Goal: Information Seeking & Learning: Learn about a topic

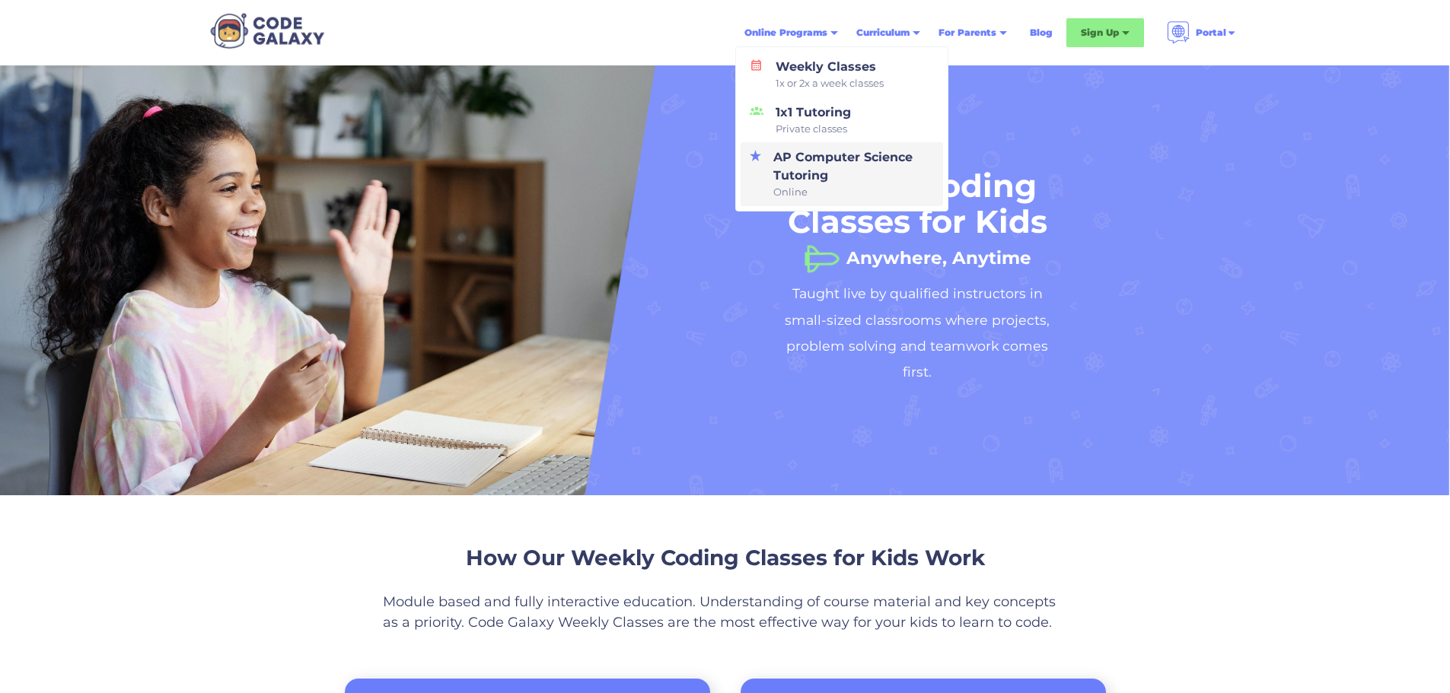
click at [823, 172] on div "AP Computer Science Tutoring Online" at bounding box center [850, 174] width 166 height 52
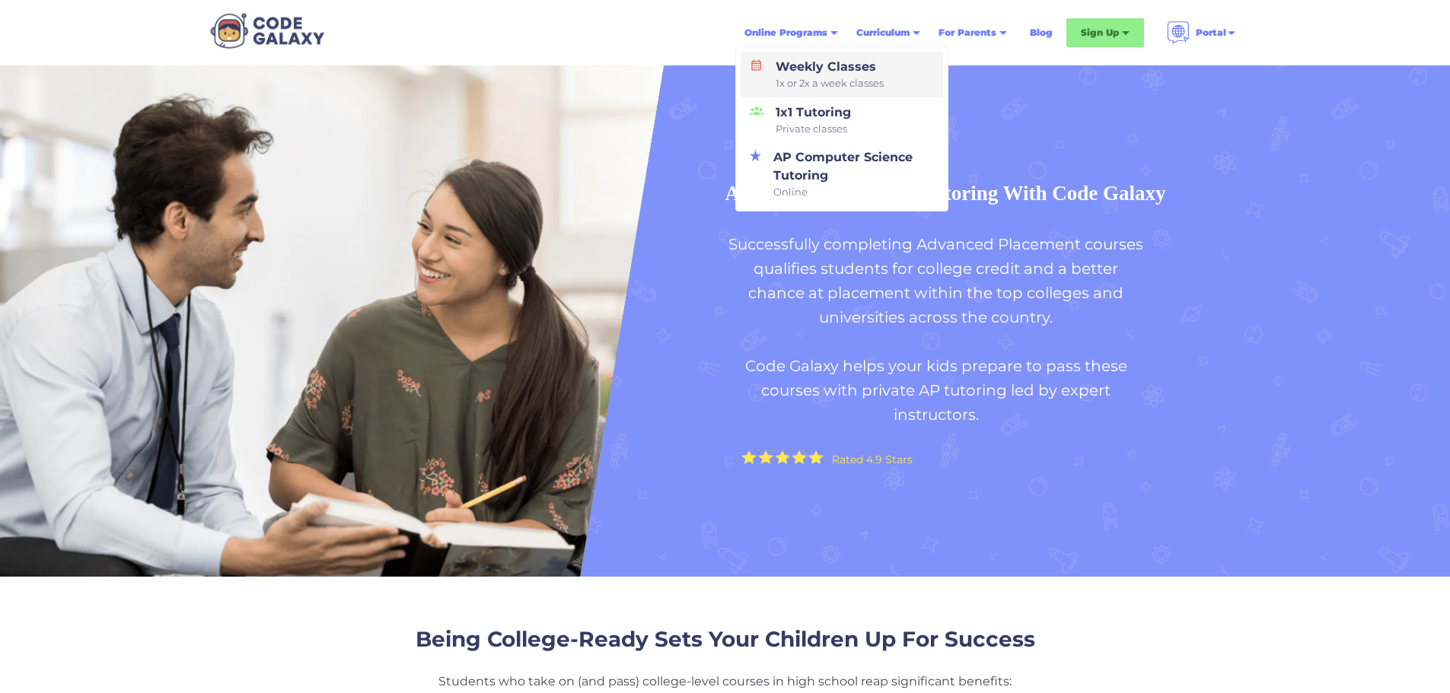
click at [813, 78] on span "1x or 2x a week classes" at bounding box center [830, 83] width 108 height 15
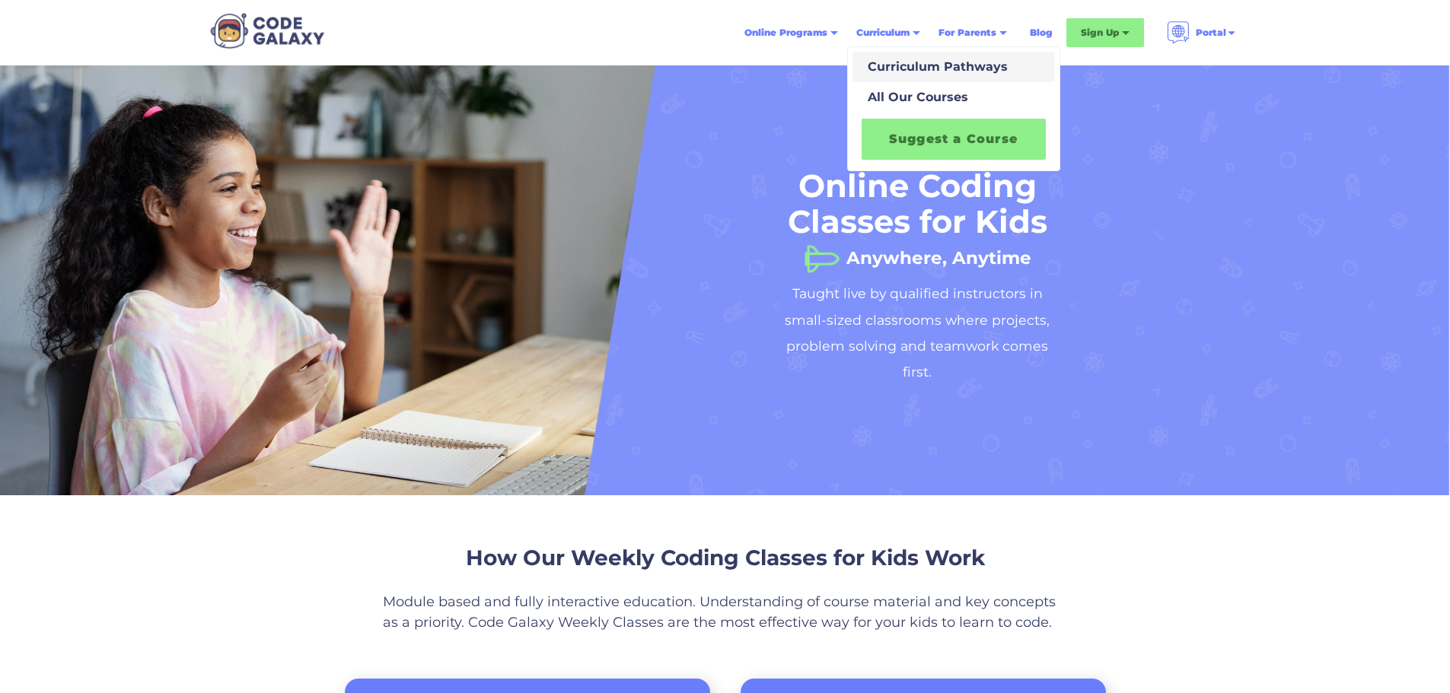
click at [918, 72] on div "Curriculum Pathways" at bounding box center [935, 67] width 146 height 18
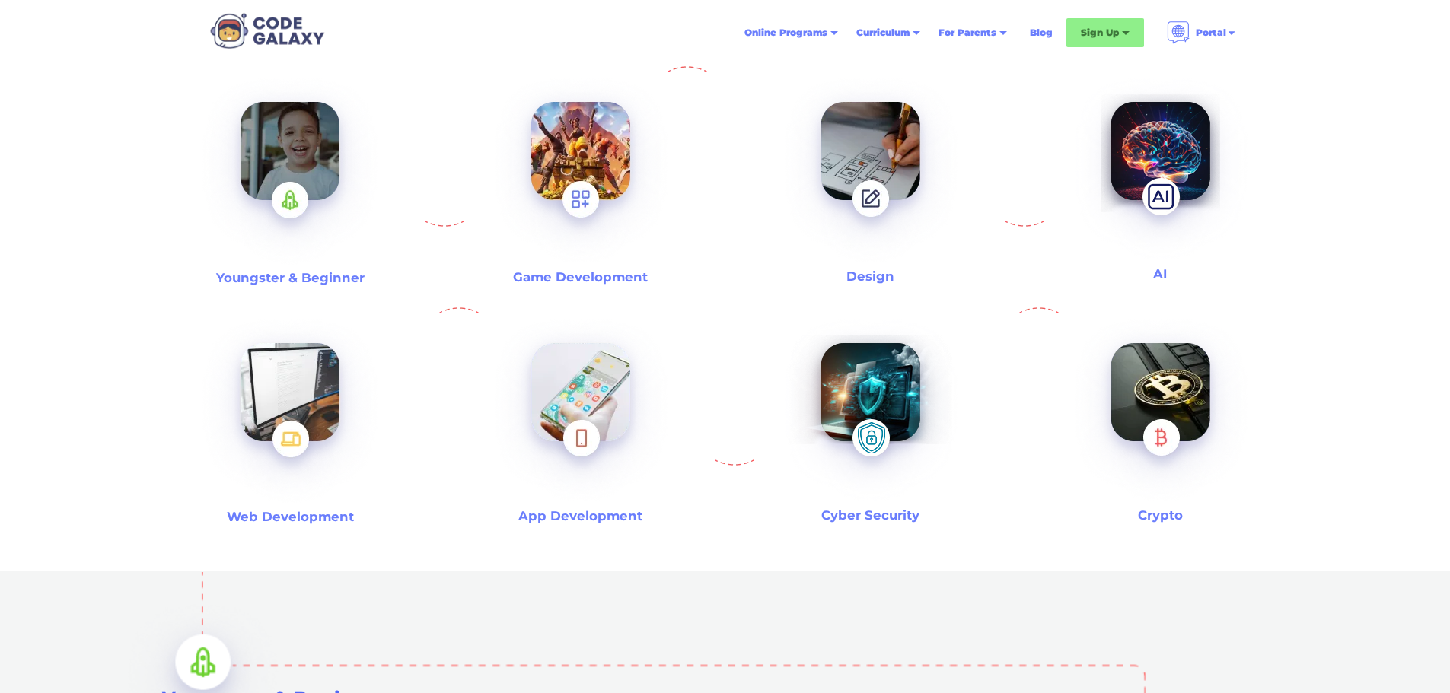
scroll to position [533, 0]
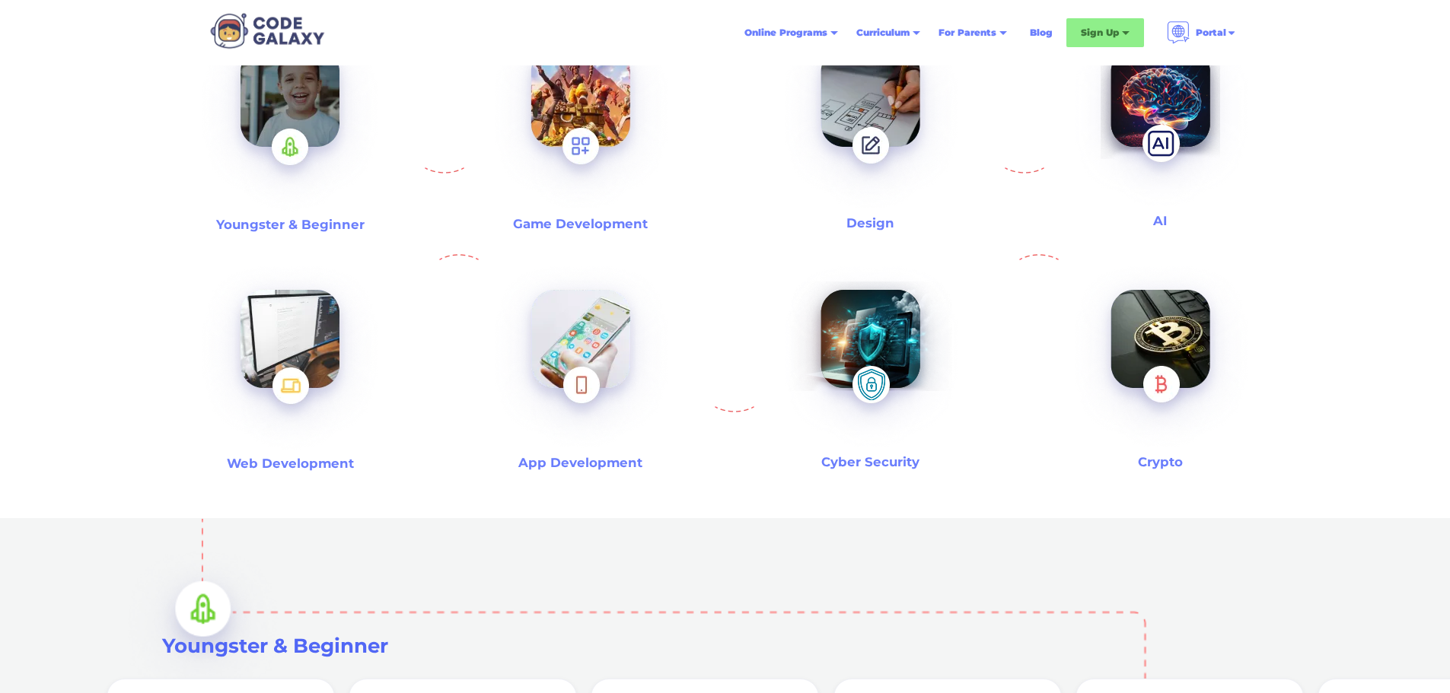
click at [324, 160] on img at bounding box center [290, 119] width 195 height 212
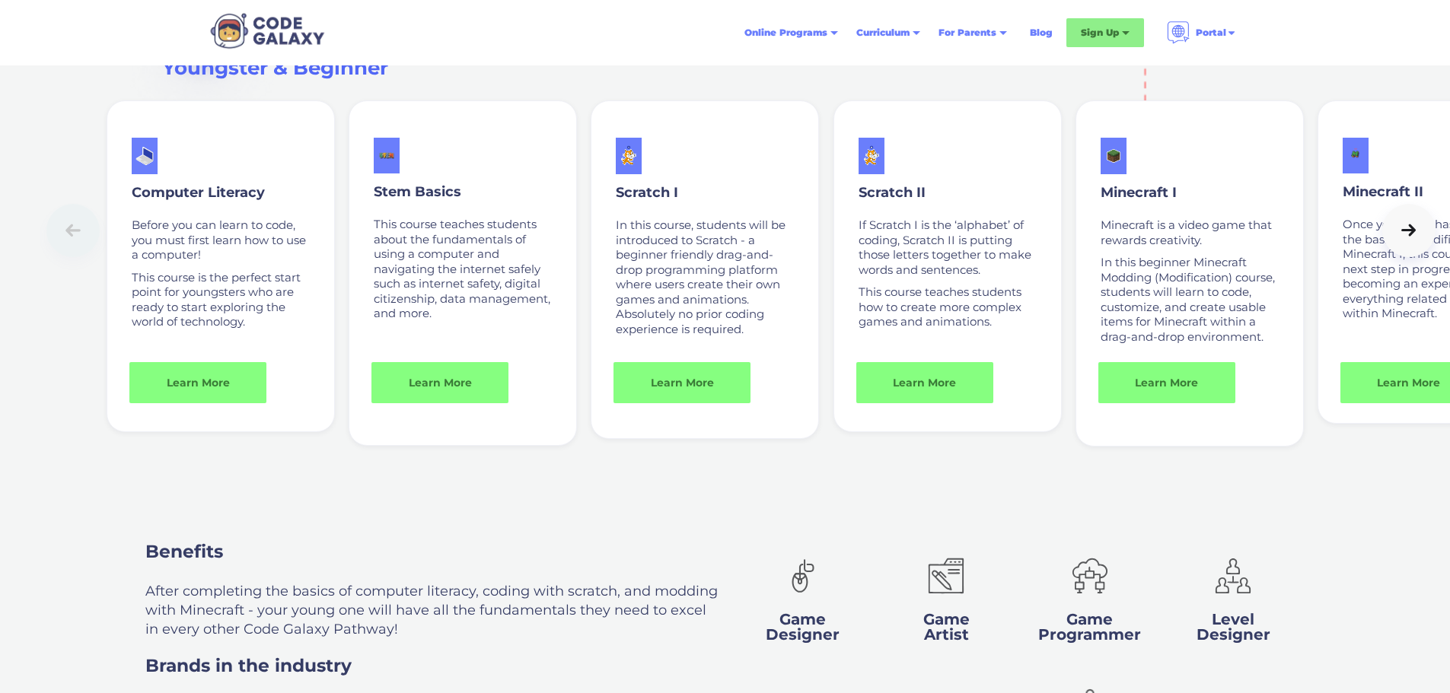
scroll to position [1112, 0]
click at [1420, 257] on link at bounding box center [1408, 229] width 53 height 53
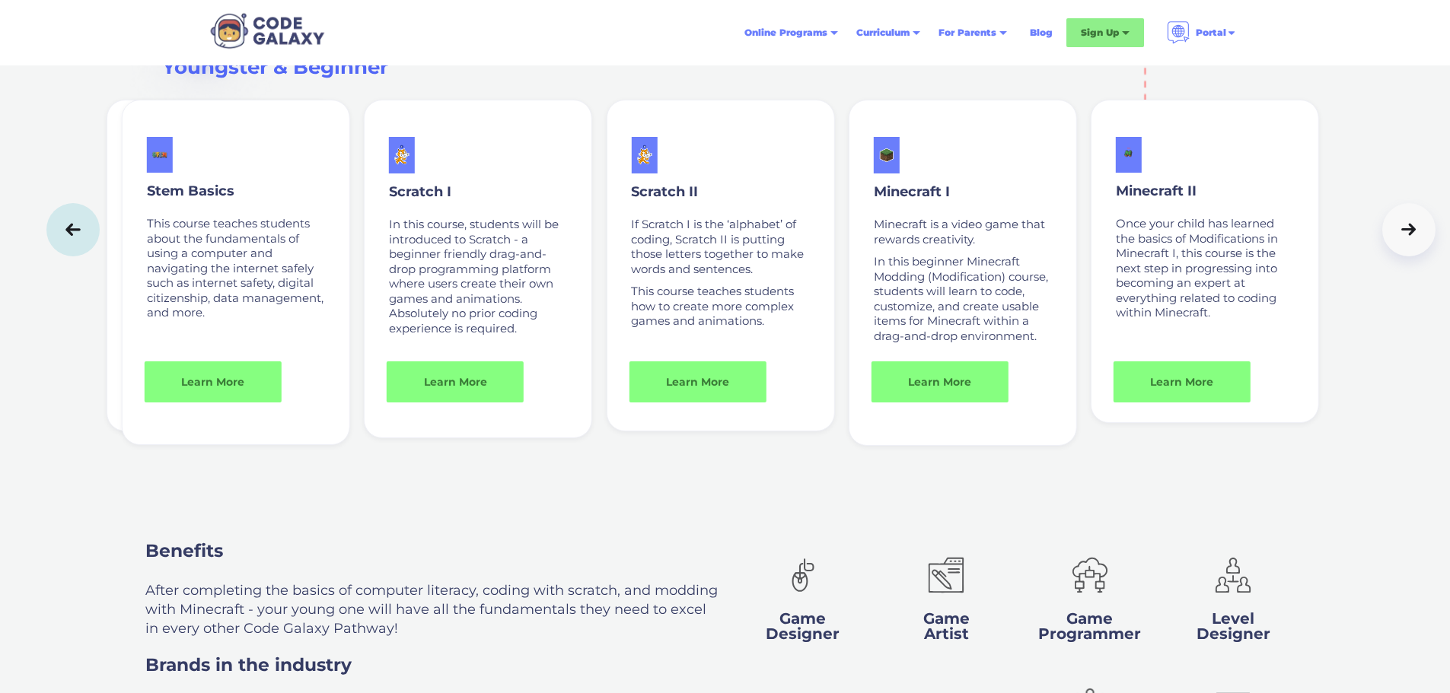
click at [1420, 257] on link at bounding box center [1408, 229] width 53 height 53
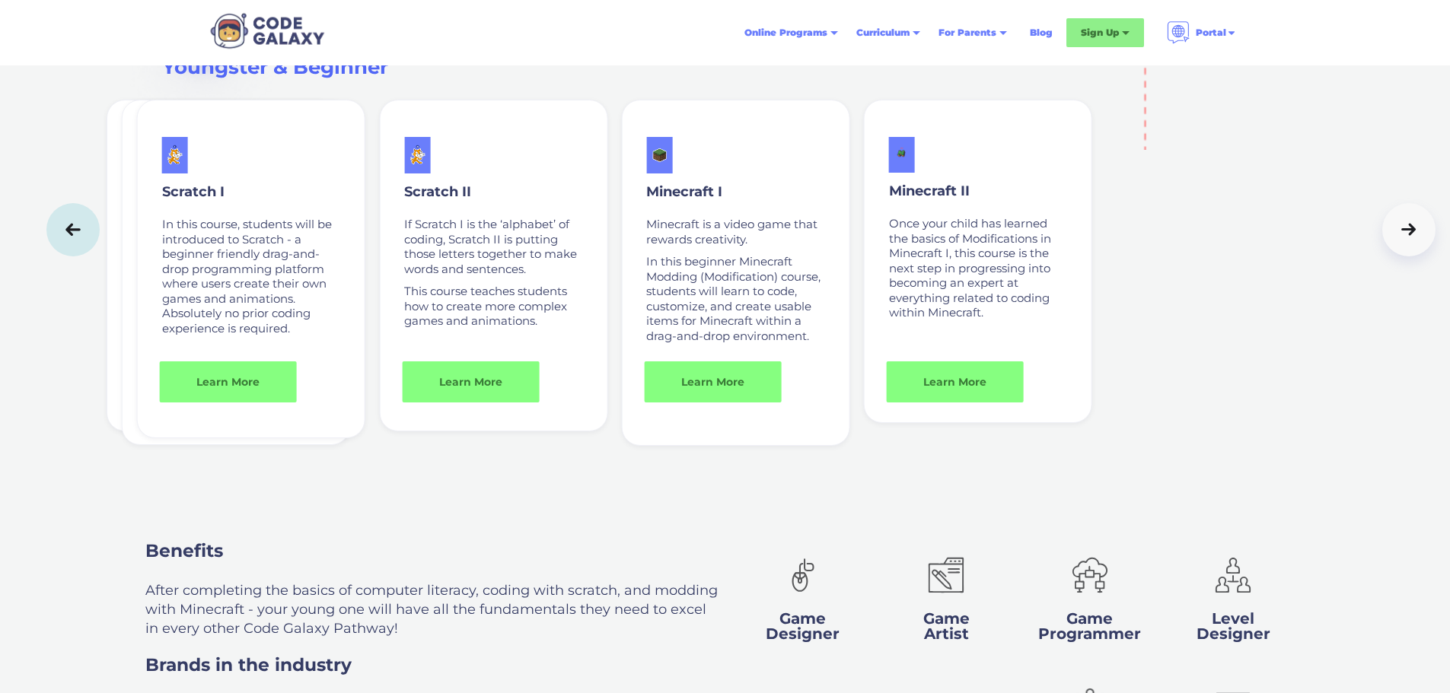
click at [1420, 257] on link at bounding box center [1408, 229] width 53 height 53
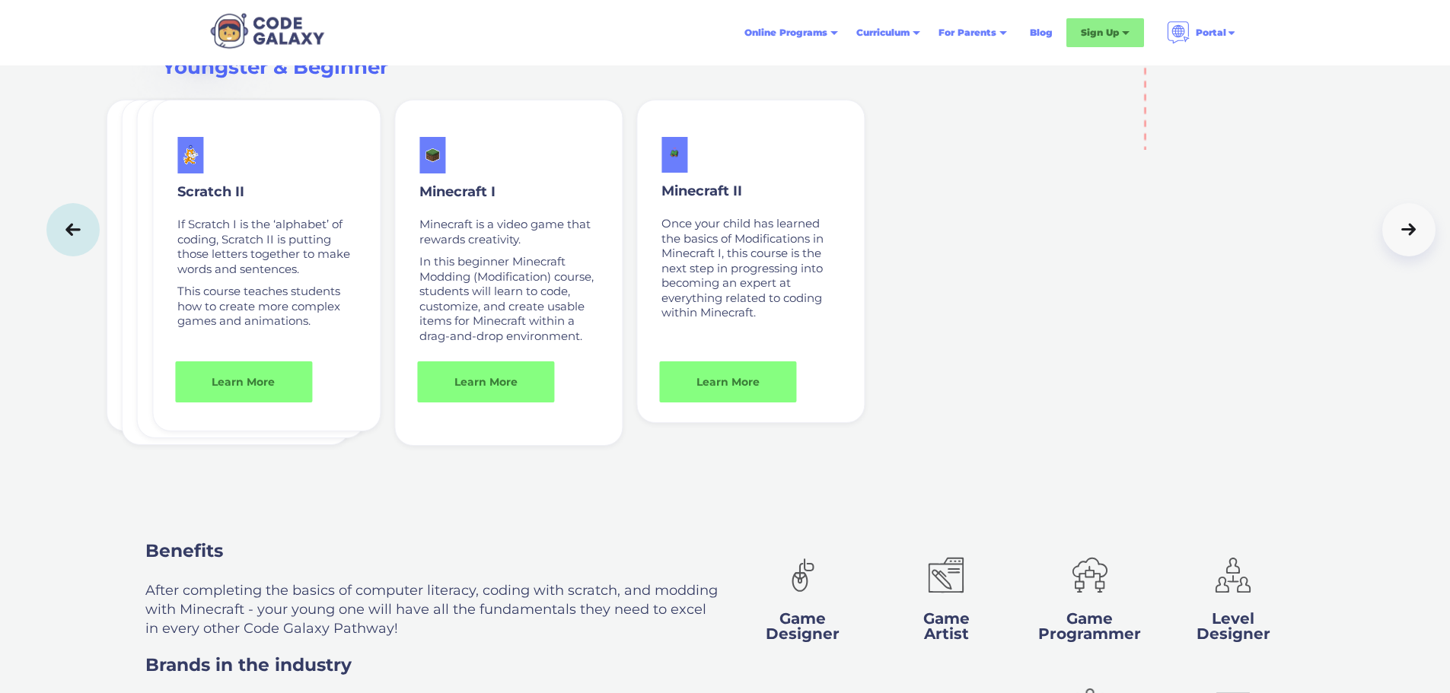
click at [1420, 257] on link at bounding box center [1408, 229] width 53 height 53
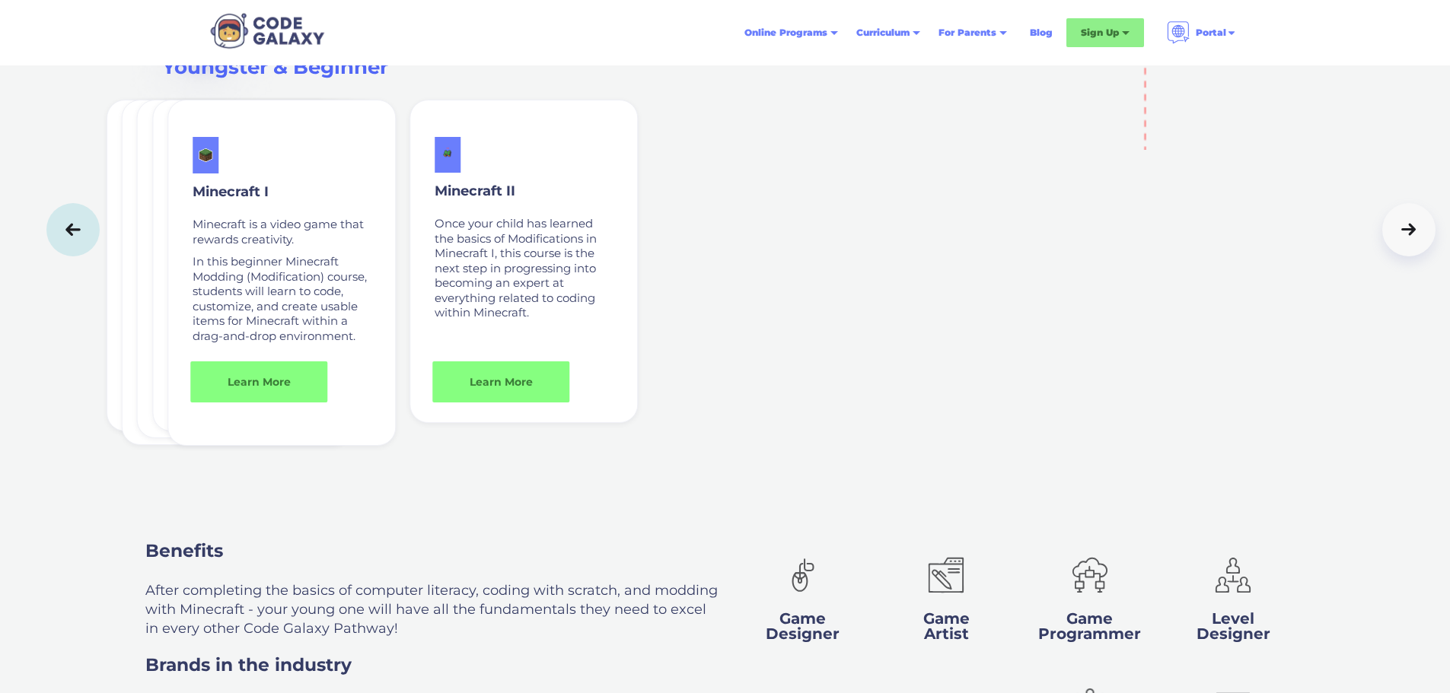
click at [1420, 257] on link at bounding box center [1408, 229] width 53 height 53
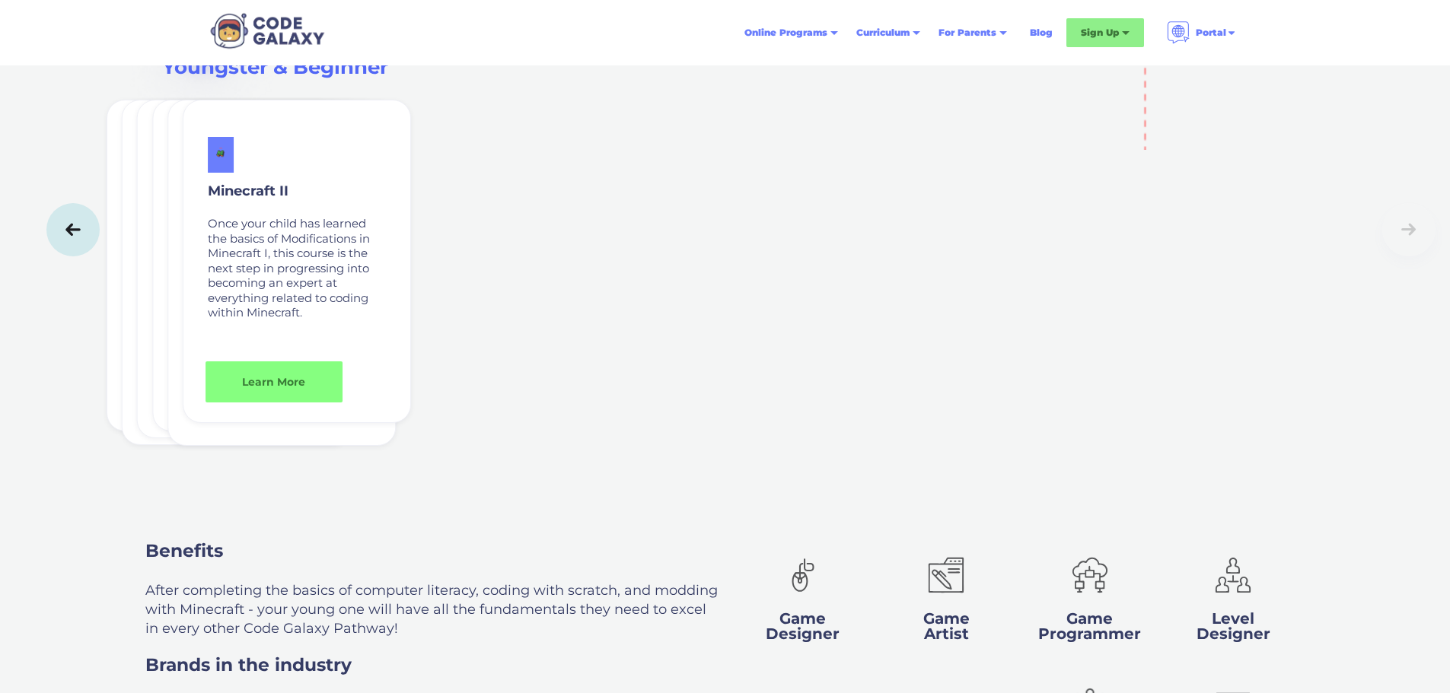
click at [78, 237] on icon at bounding box center [72, 229] width 21 height 15
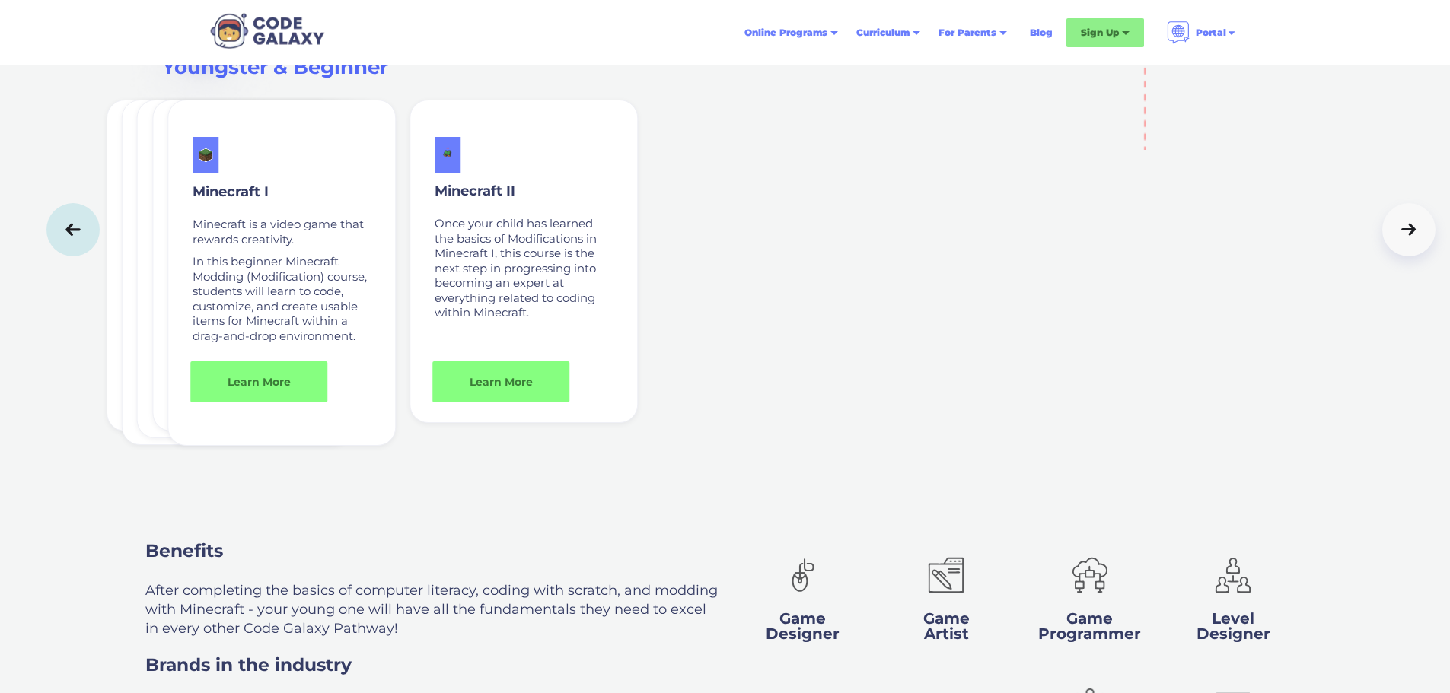
click at [78, 237] on icon at bounding box center [72, 229] width 21 height 15
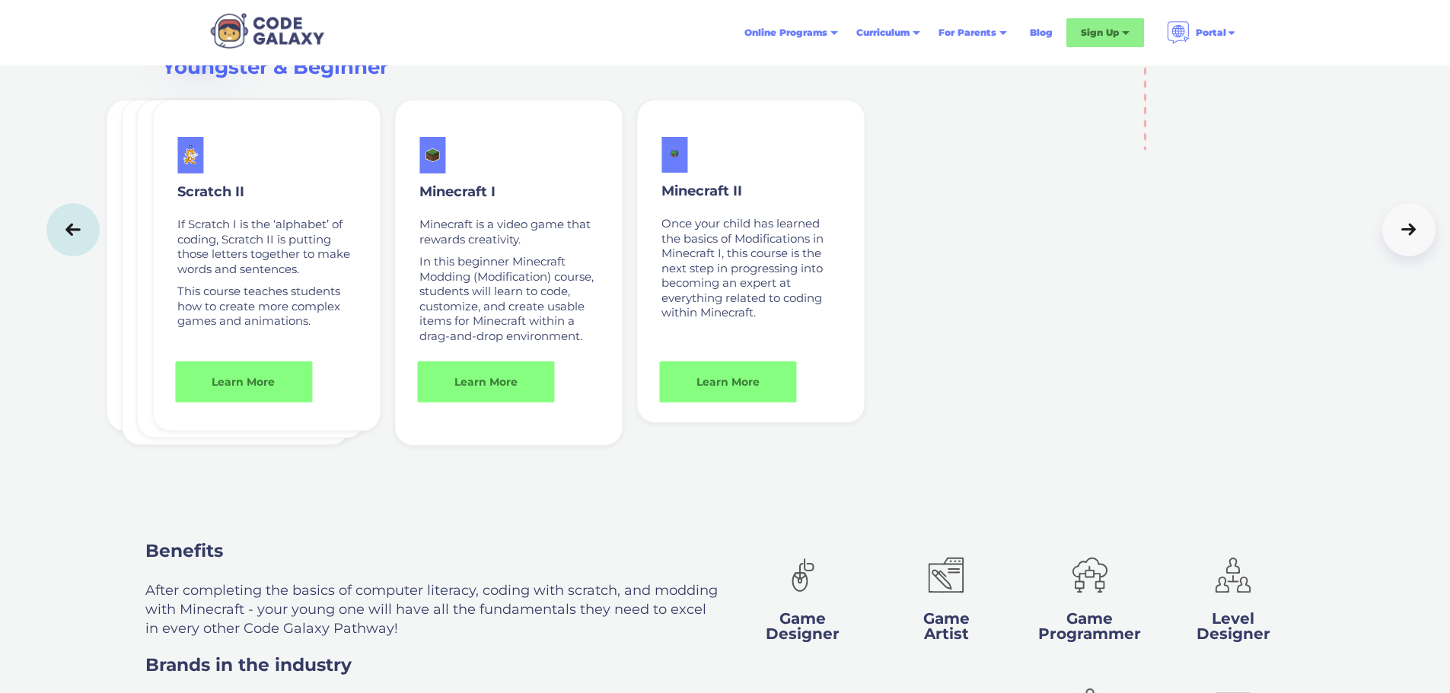
click at [78, 237] on icon at bounding box center [72, 229] width 21 height 15
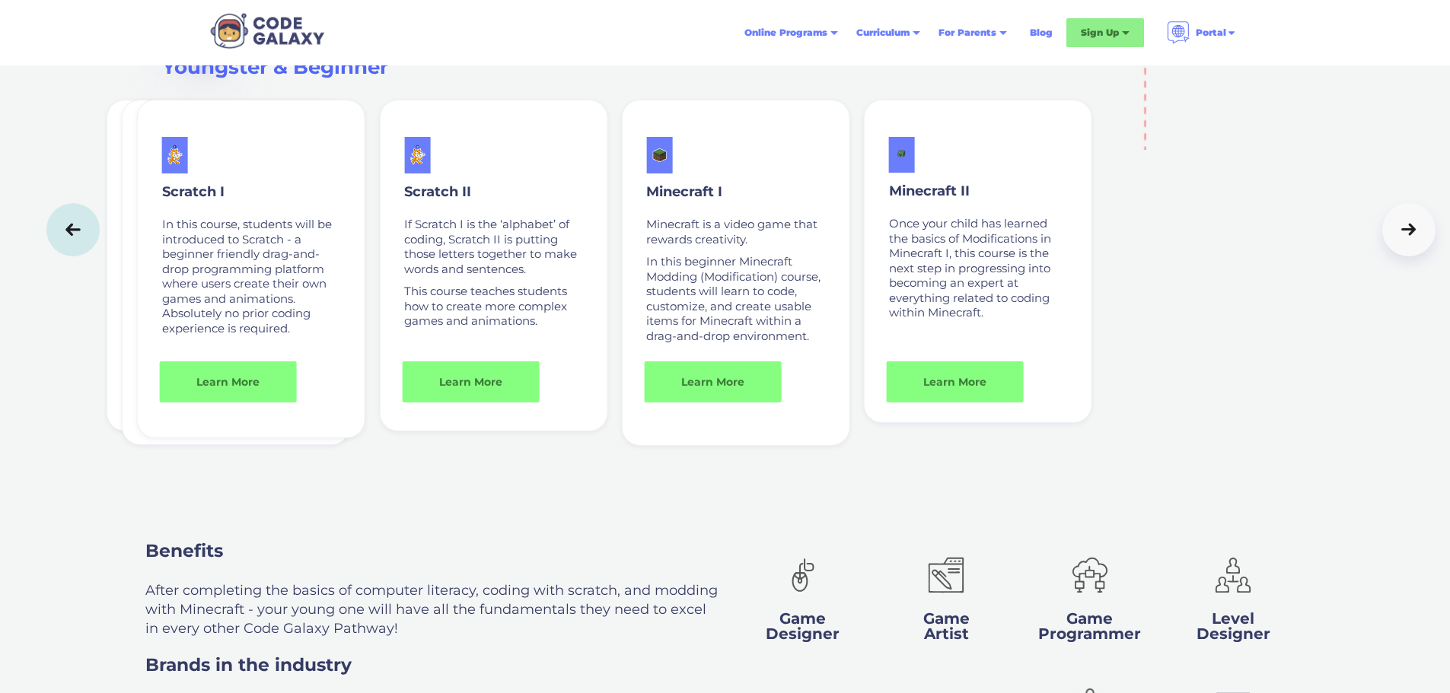
click at [78, 237] on icon at bounding box center [72, 229] width 21 height 15
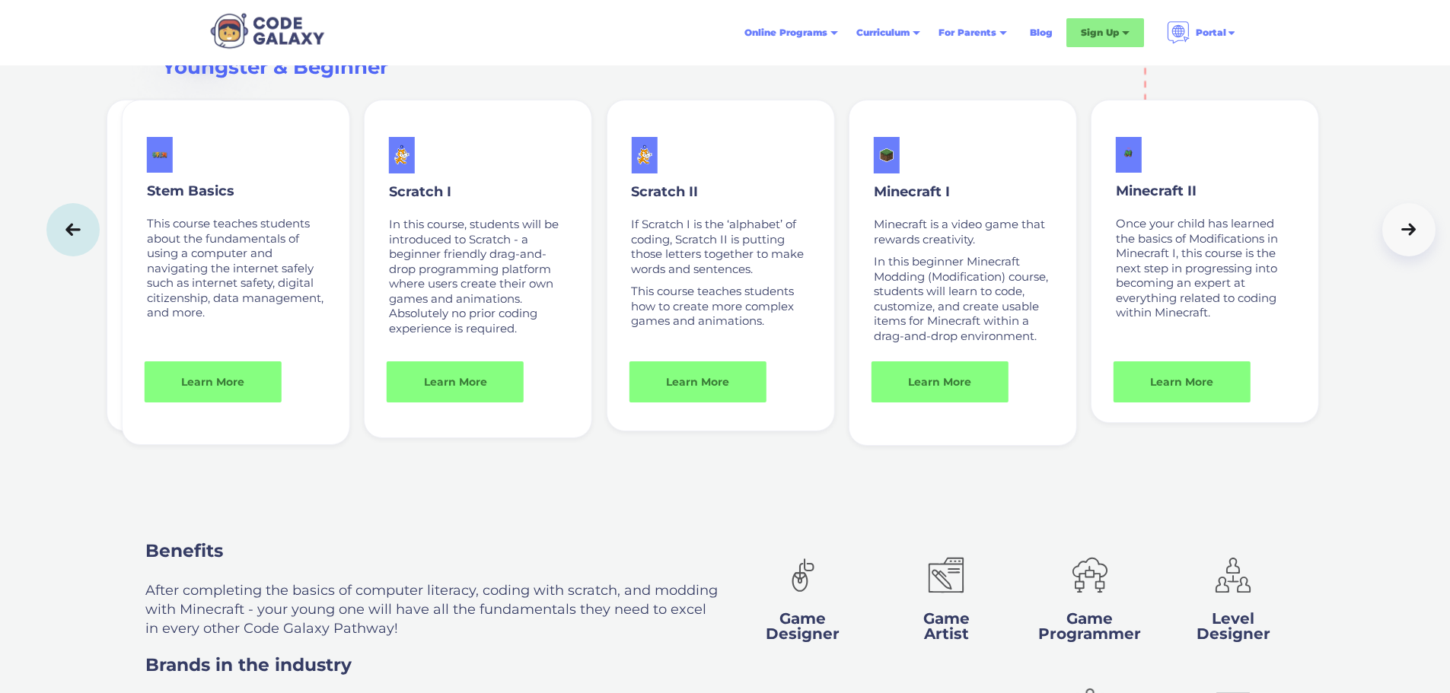
click at [78, 237] on icon at bounding box center [72, 229] width 21 height 15
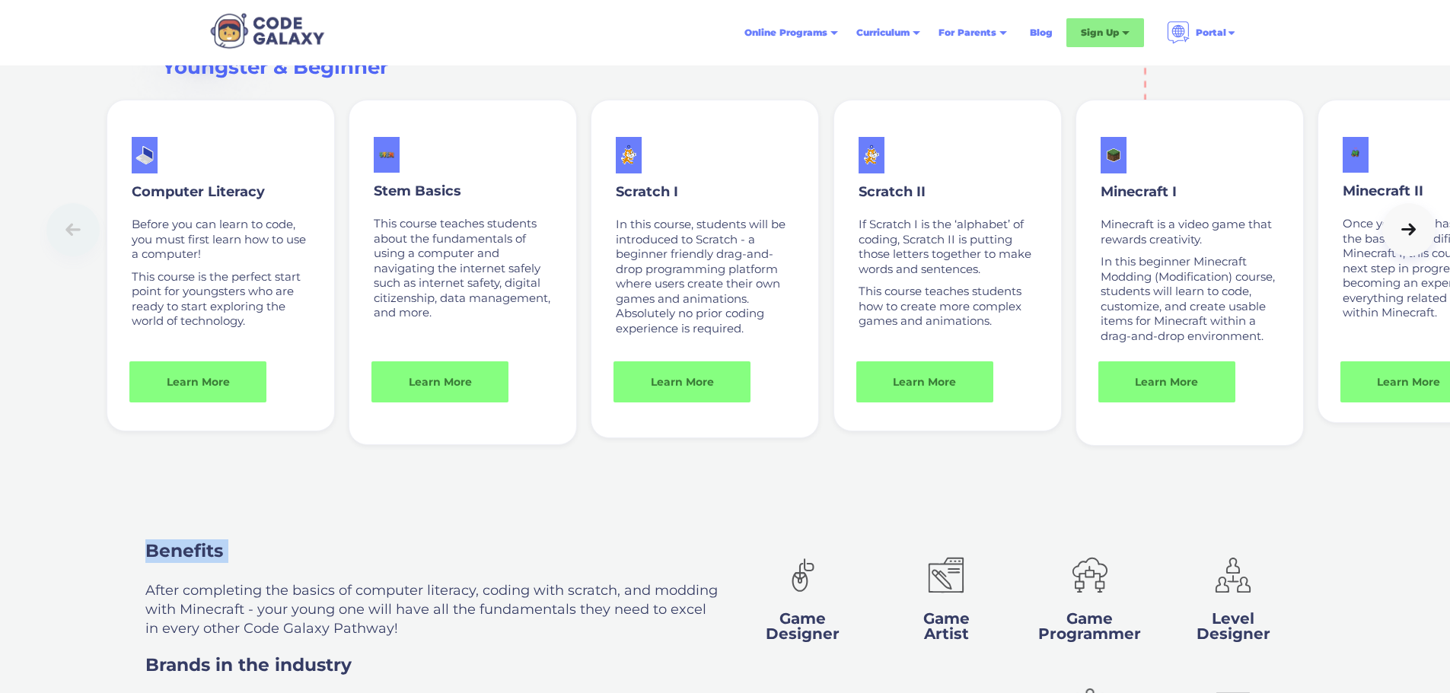
click at [78, 257] on div at bounding box center [745, 229] width 1398 height 53
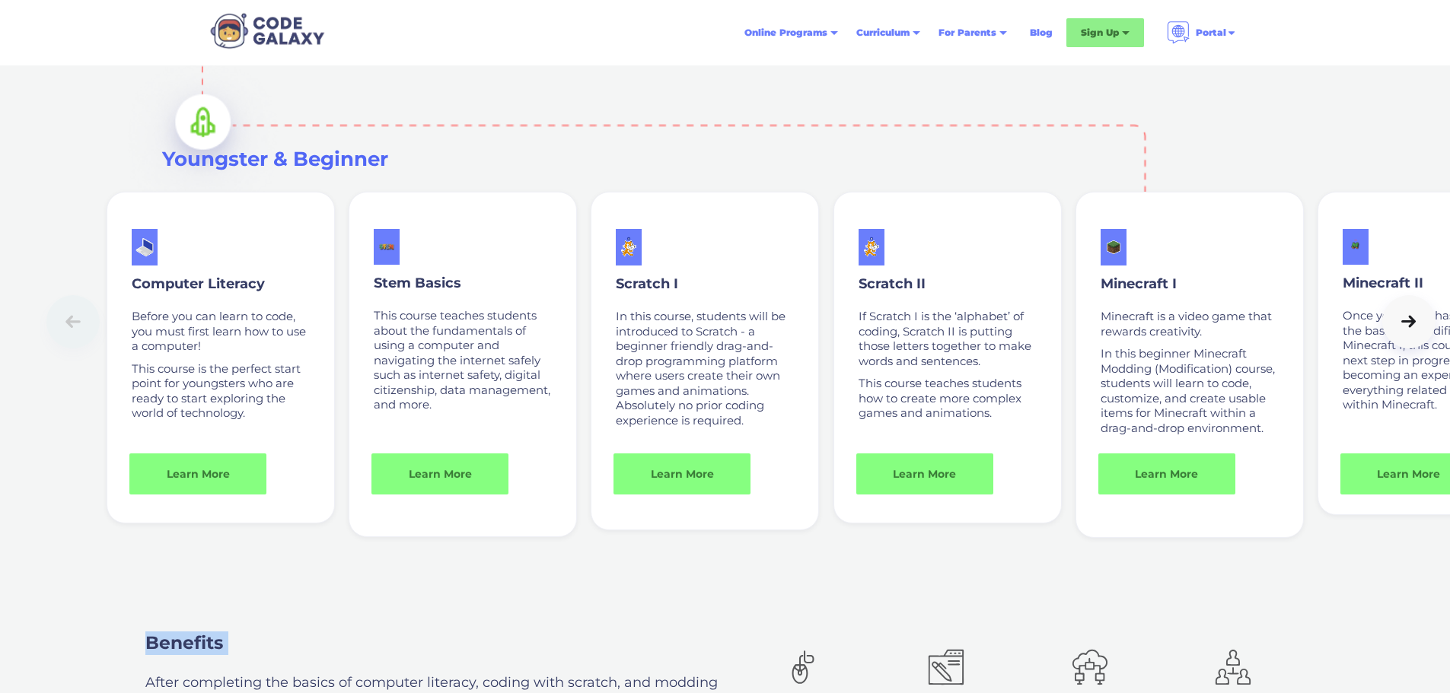
scroll to position [732, 0]
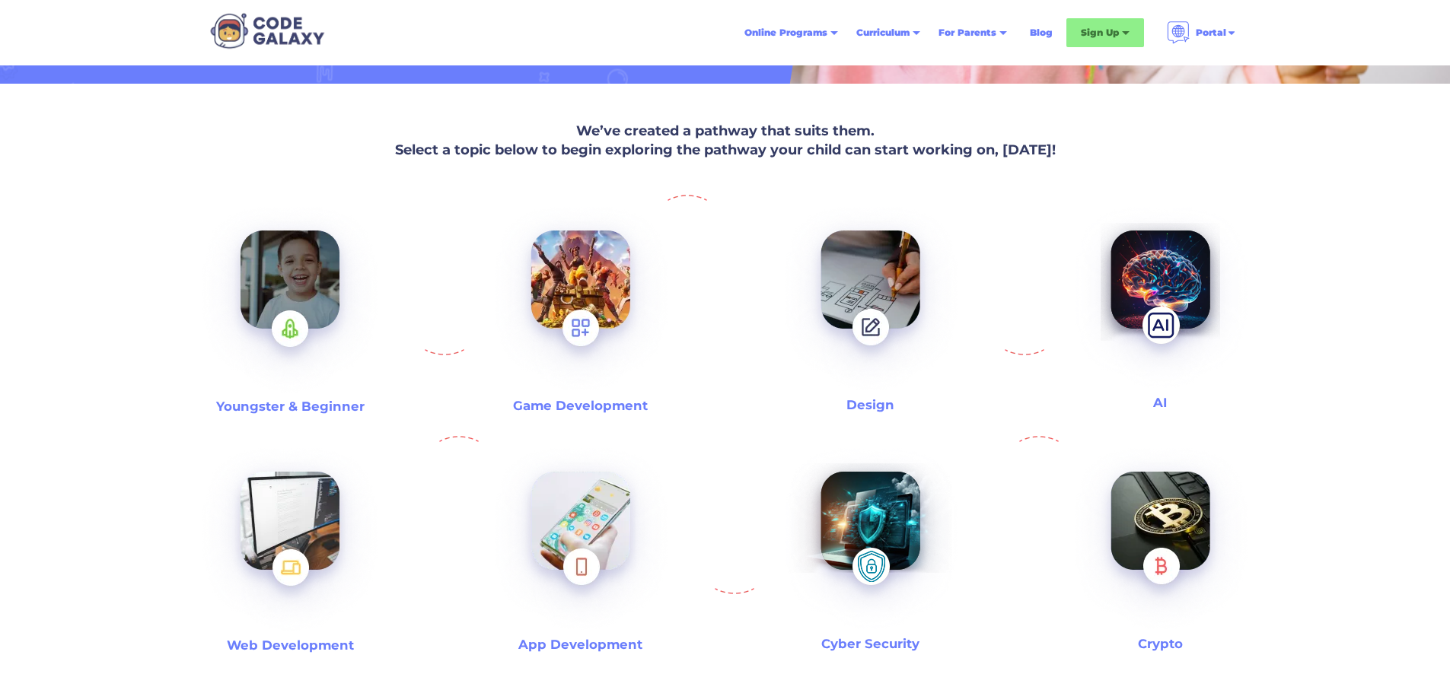
click at [1152, 349] on img at bounding box center [1161, 299] width 196 height 209
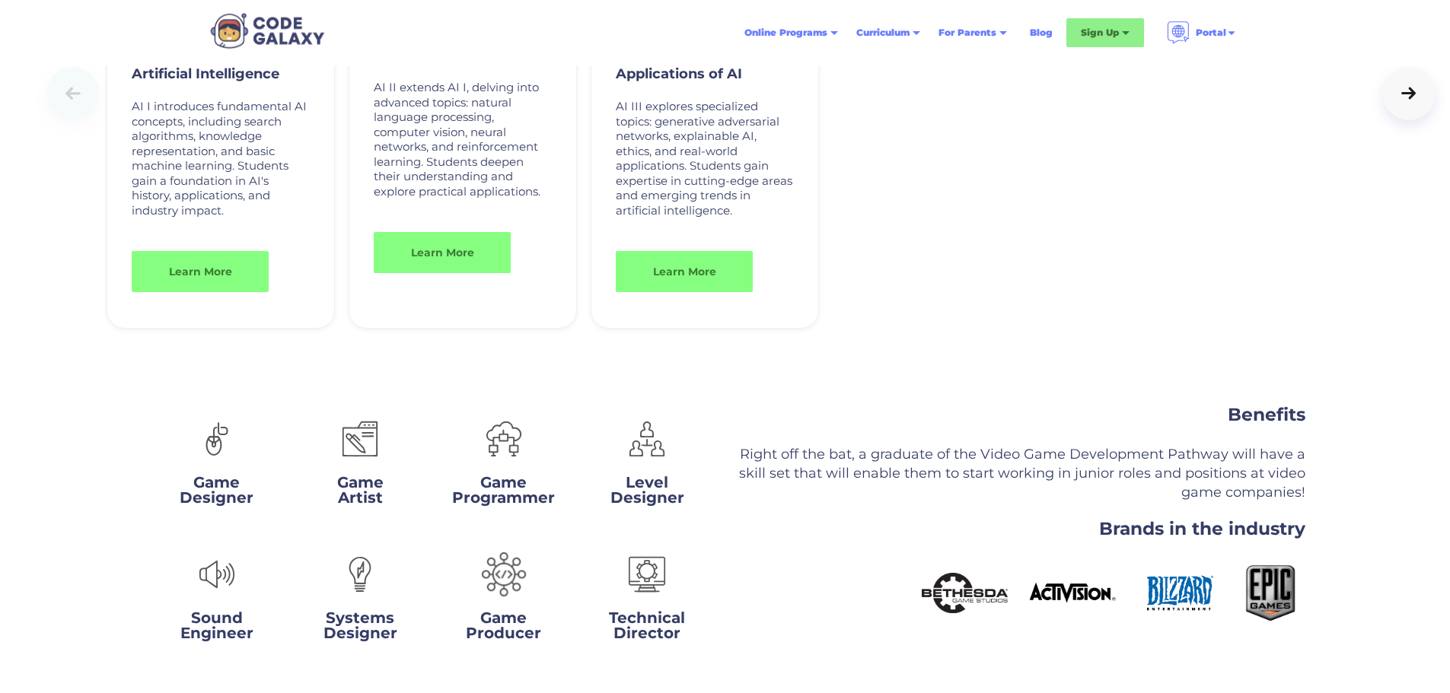
scroll to position [8057, 0]
